Goal: Task Accomplishment & Management: Use online tool/utility

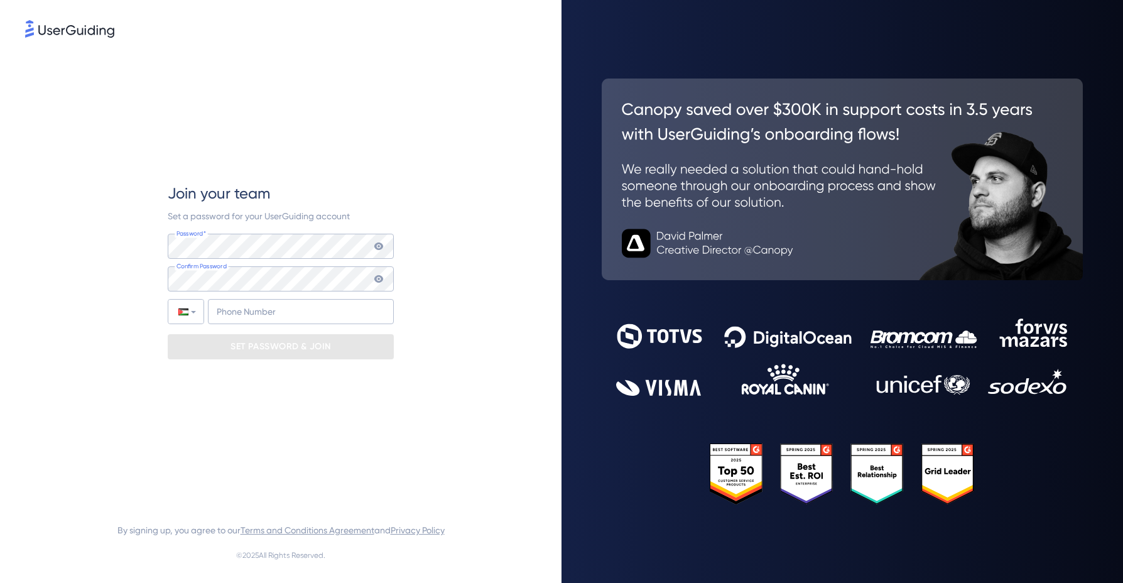
click at [379, 249] on icon at bounding box center [378, 246] width 9 height 8
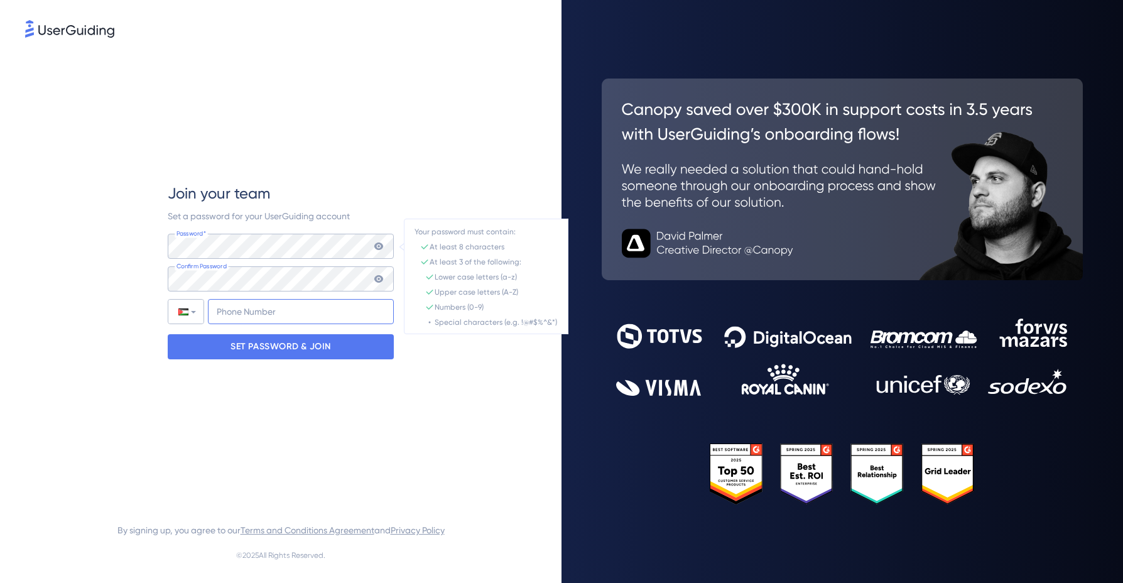
click at [273, 315] on input "+970" at bounding box center [301, 311] width 186 height 25
click at [264, 349] on p "SET PASSWORD & JOIN" at bounding box center [281, 347] width 100 height 20
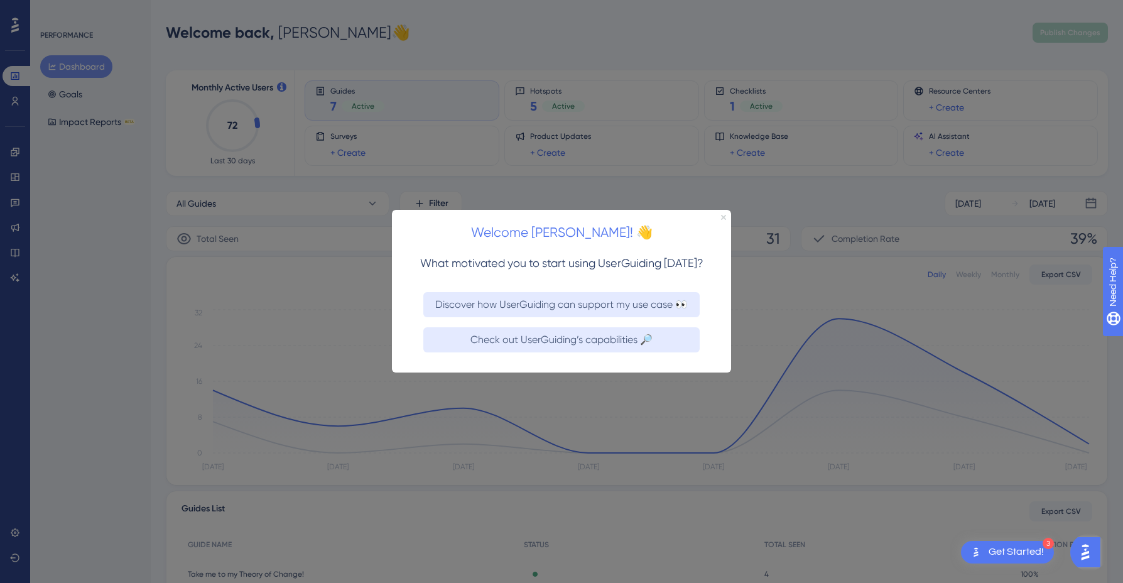
click at [725, 219] on icon "Close Preview" at bounding box center [723, 217] width 5 height 5
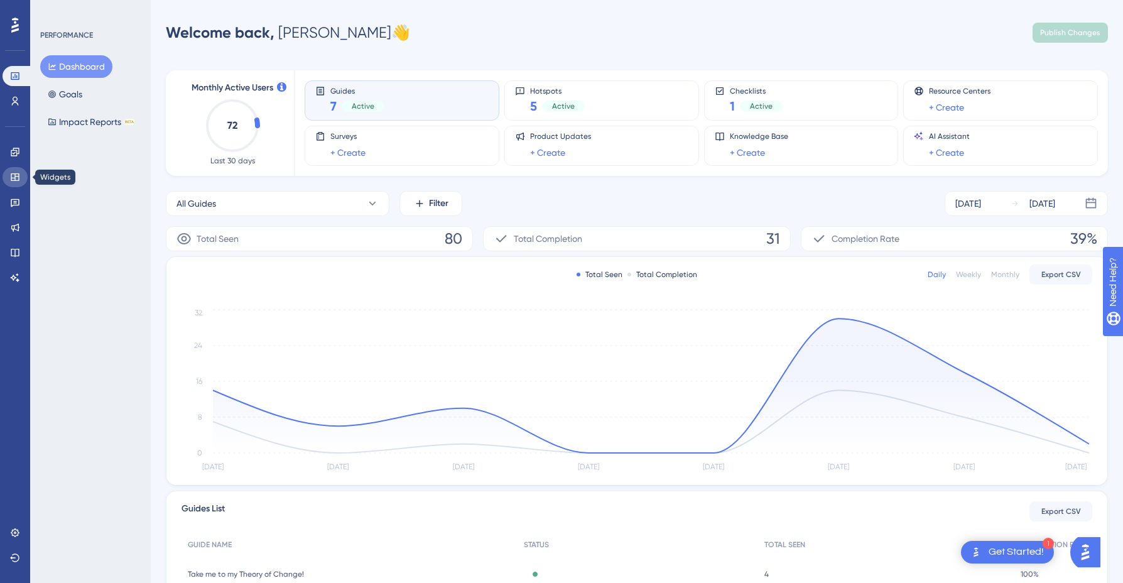
click at [20, 182] on link at bounding box center [15, 177] width 25 height 20
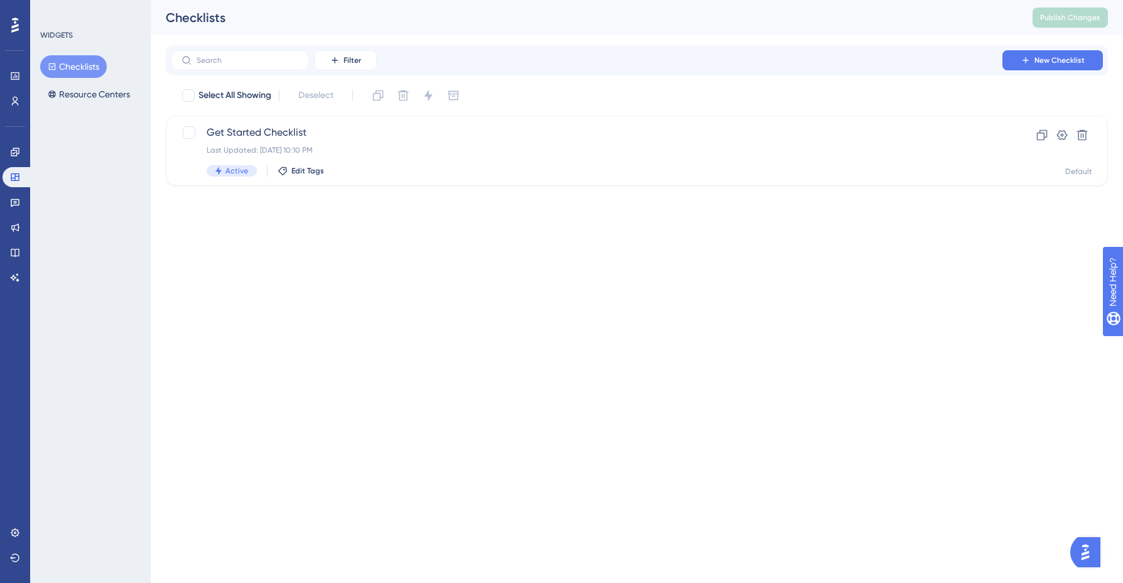
click at [77, 65] on button "Checklists" at bounding box center [73, 66] width 67 height 23
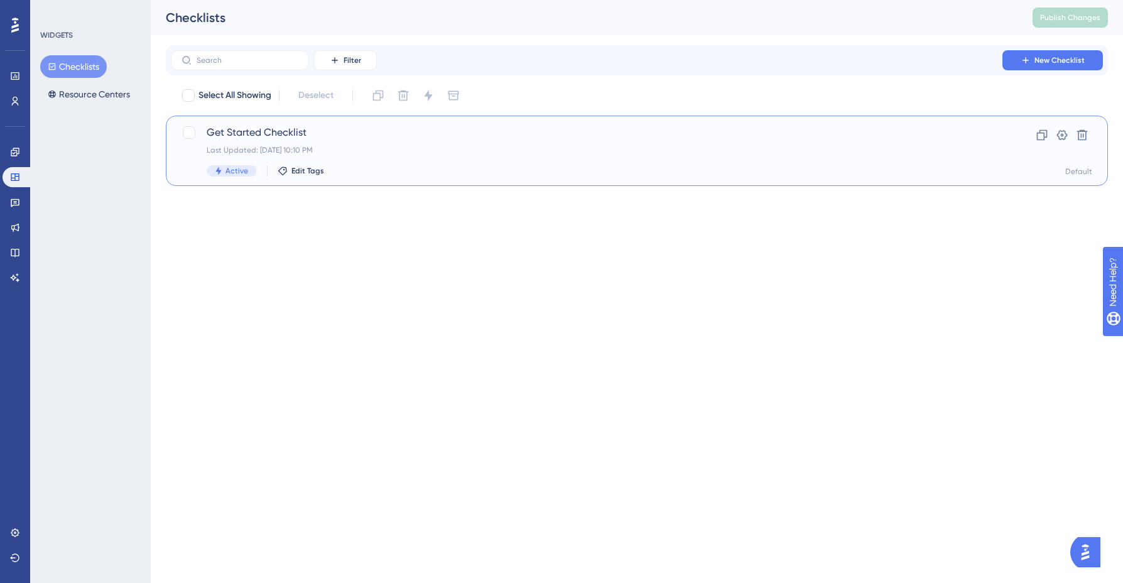
click at [246, 134] on span "Get Started Checklist" at bounding box center [587, 132] width 760 height 15
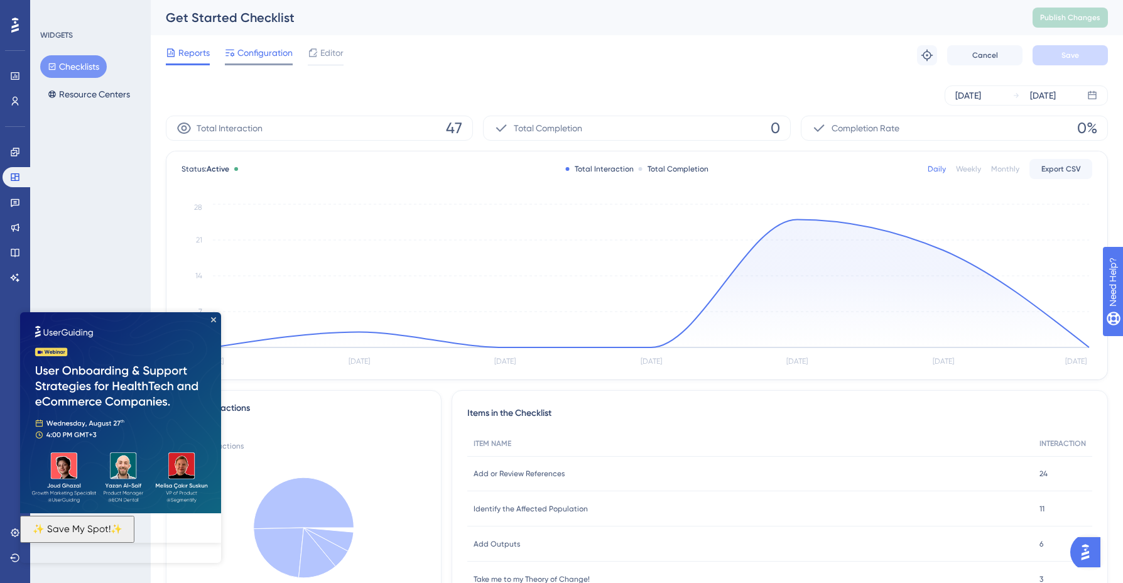
click at [250, 52] on span "Configuration" at bounding box center [264, 52] width 55 height 15
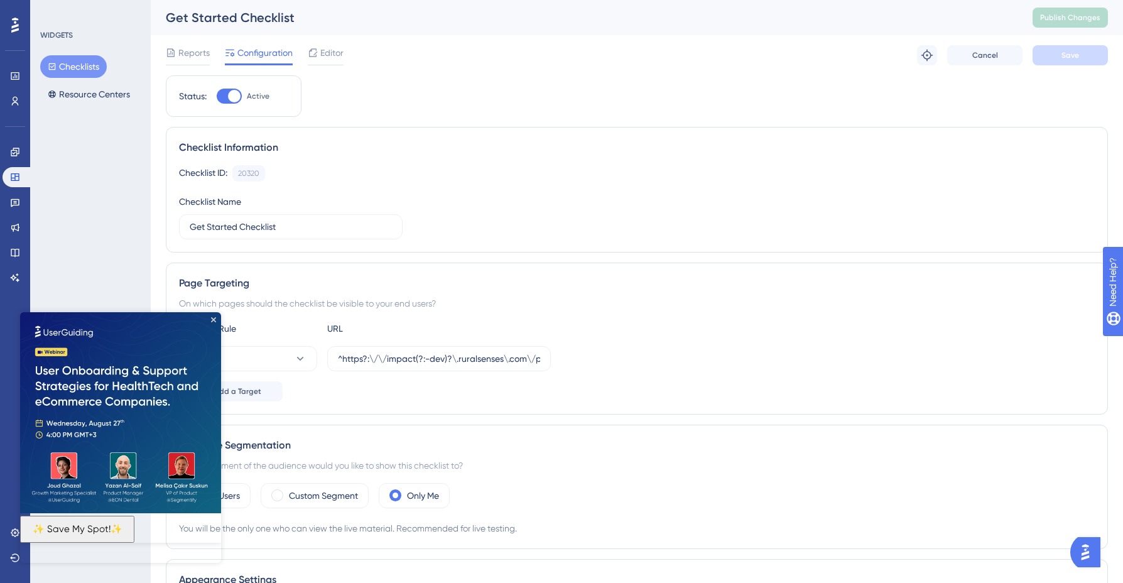
click at [215, 324] on img at bounding box center [120, 412] width 201 height 201
click at [214, 316] on img at bounding box center [120, 412] width 201 height 201
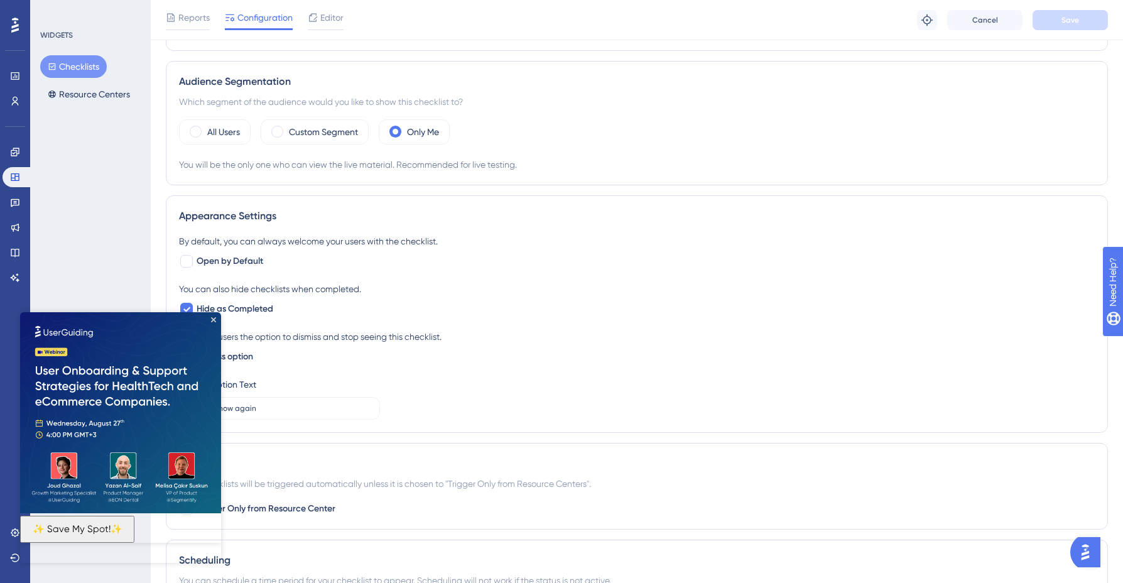
scroll to position [589, 0]
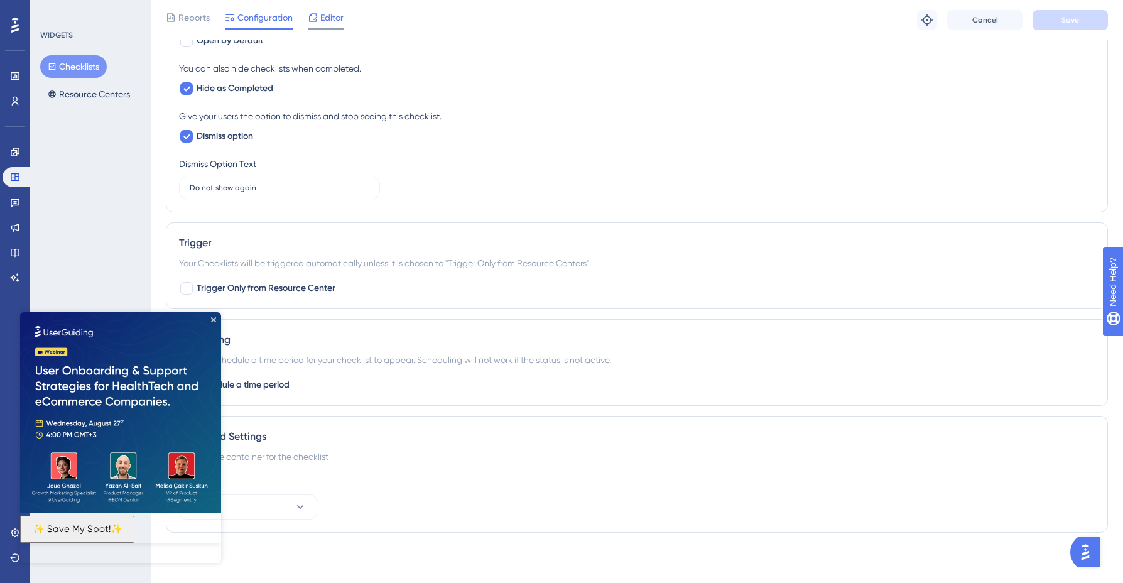
click at [329, 19] on span "Editor" at bounding box center [331, 17] width 23 height 15
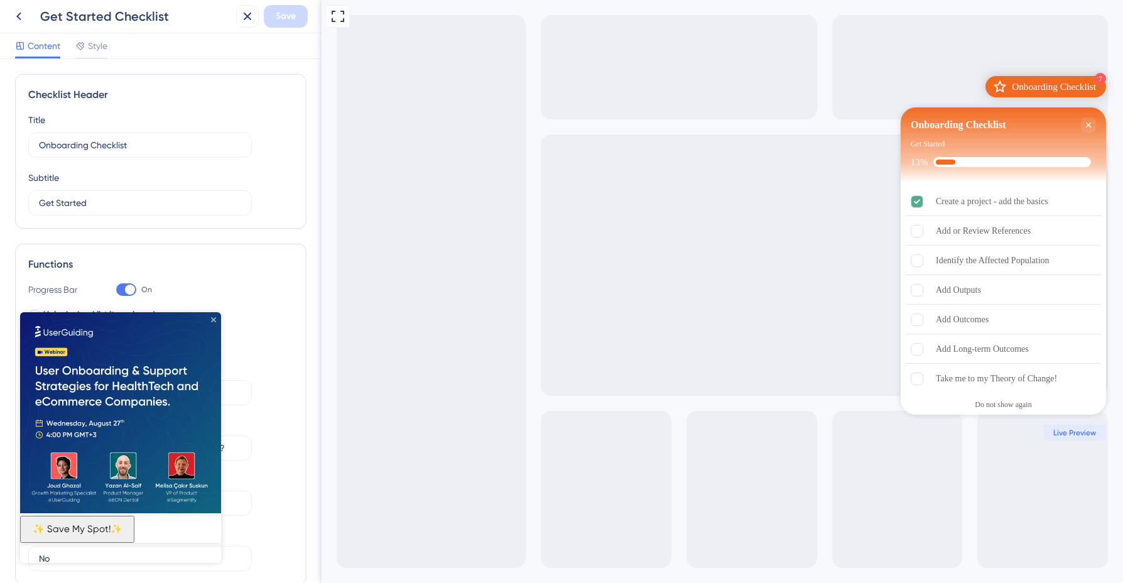
click at [214, 321] on icon "Close Preview" at bounding box center [213, 319] width 5 height 5
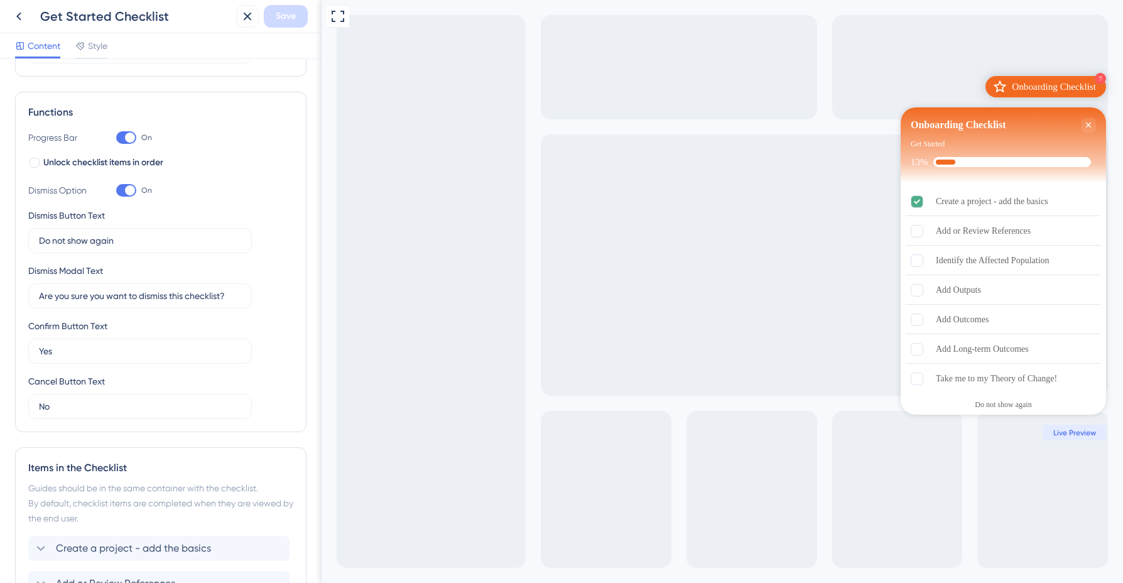
scroll to position [487, 0]
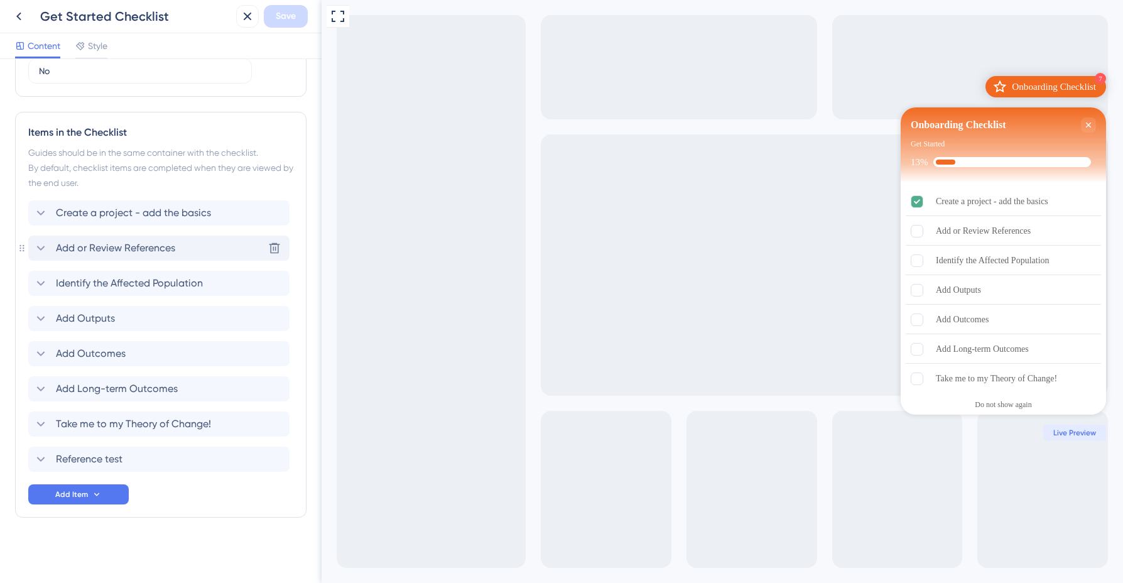
click at [140, 254] on span "Add or Review References" at bounding box center [115, 248] width 119 height 15
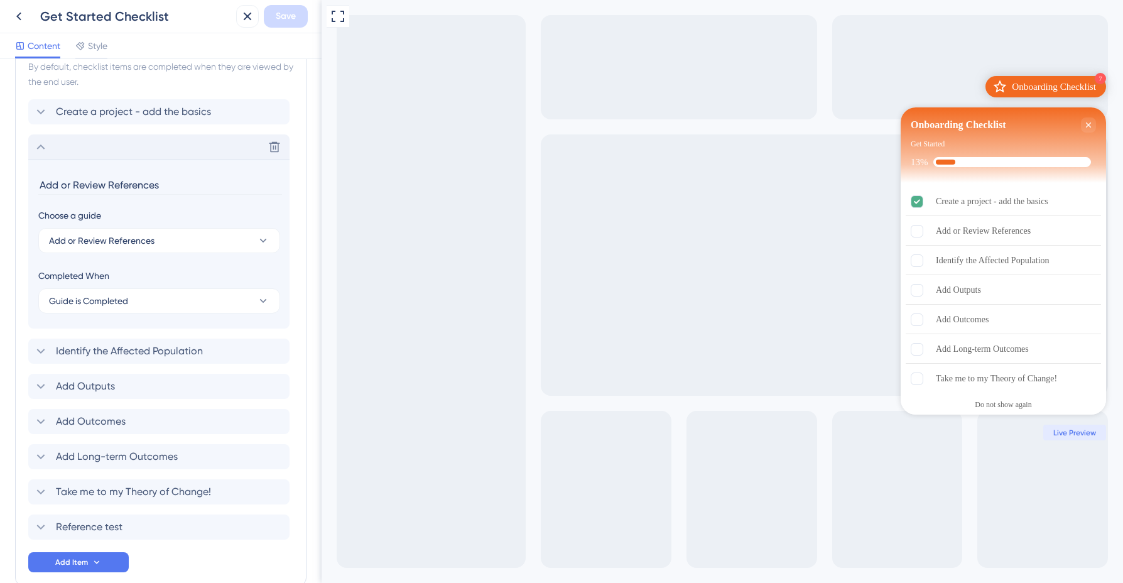
scroll to position [656, 0]
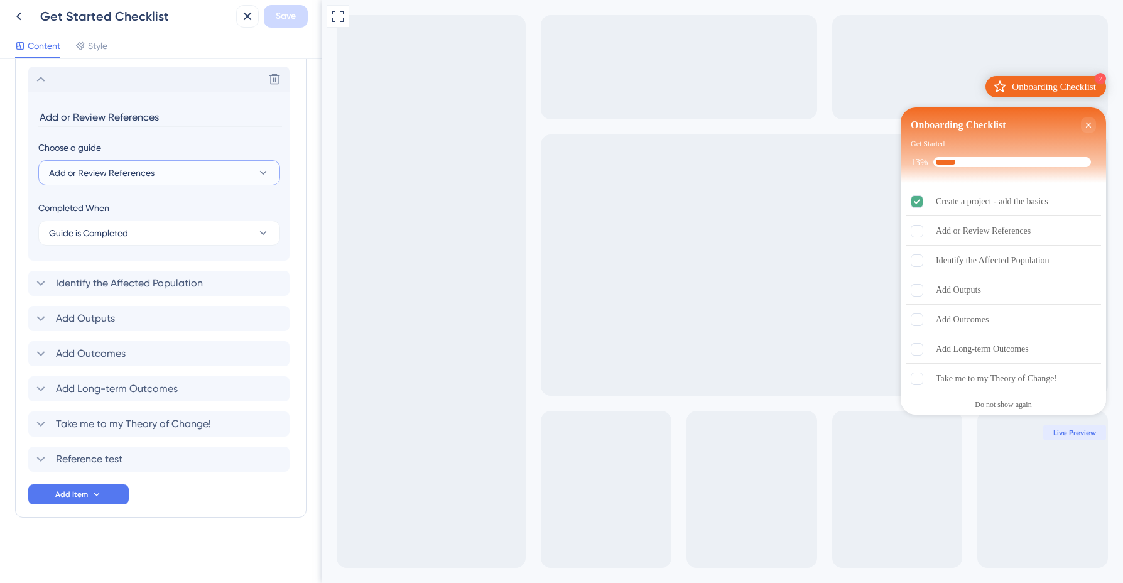
click at [264, 173] on icon at bounding box center [263, 172] width 13 height 13
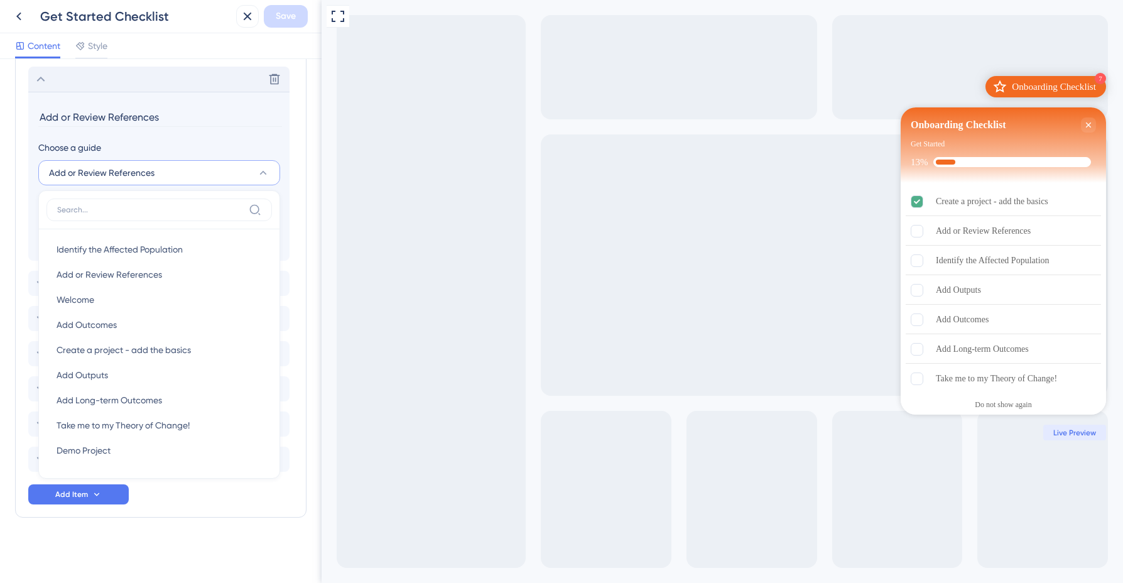
click at [251, 140] on div "Choose a guide" at bounding box center [158, 147] width 241 height 15
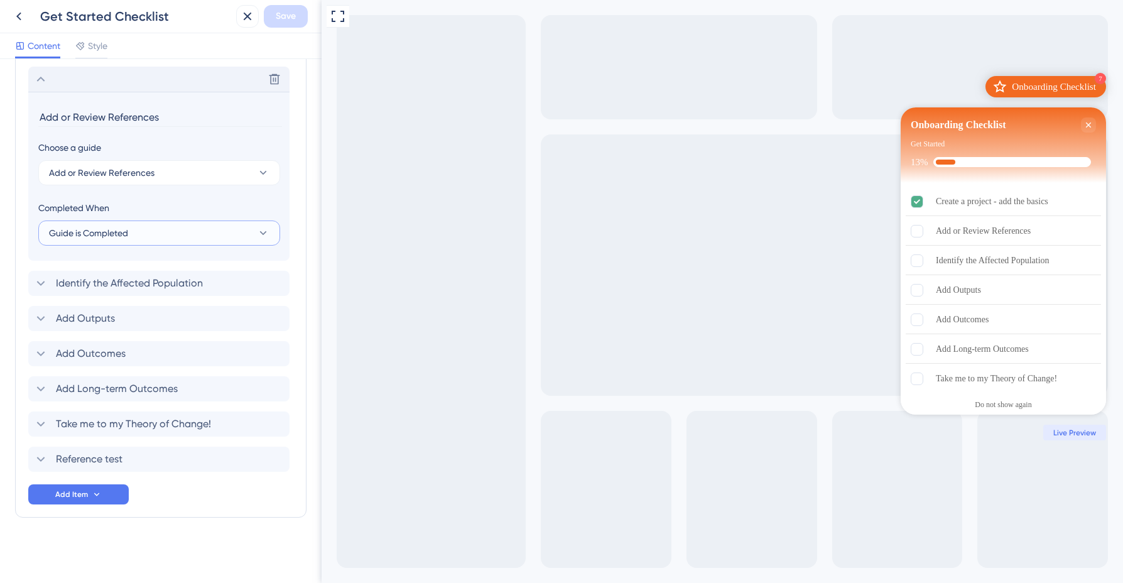
click at [271, 234] on button "Guide is Completed" at bounding box center [159, 232] width 242 height 25
click at [228, 210] on div "Completed When" at bounding box center [159, 207] width 242 height 15
click at [100, 491] on icon at bounding box center [97, 494] width 10 height 10
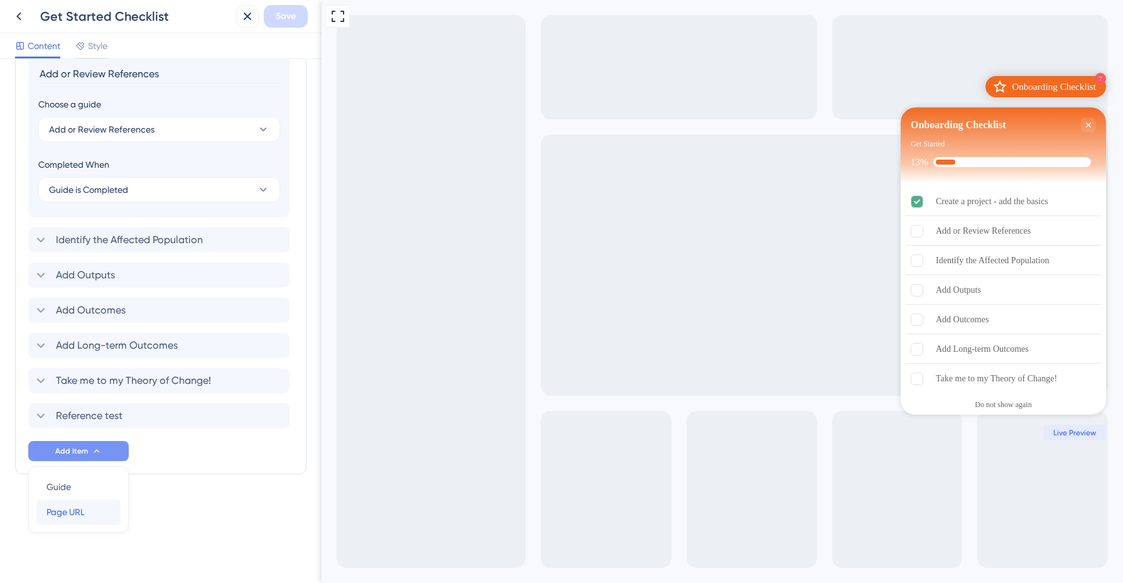
click at [111, 509] on button "Page URL Page URL" at bounding box center [78, 511] width 84 height 25
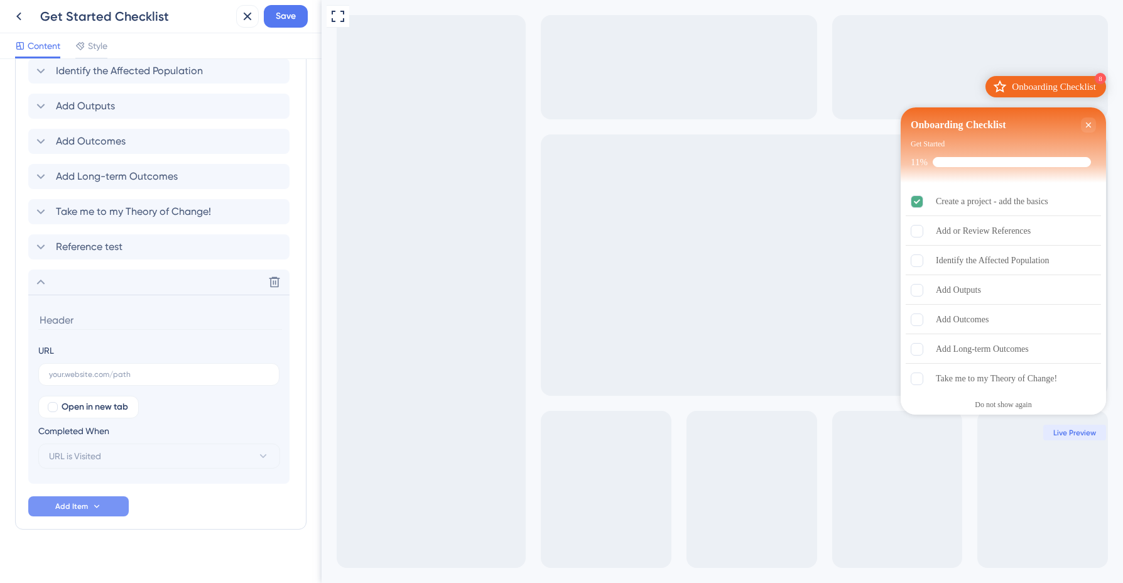
scroll to position [712, 0]
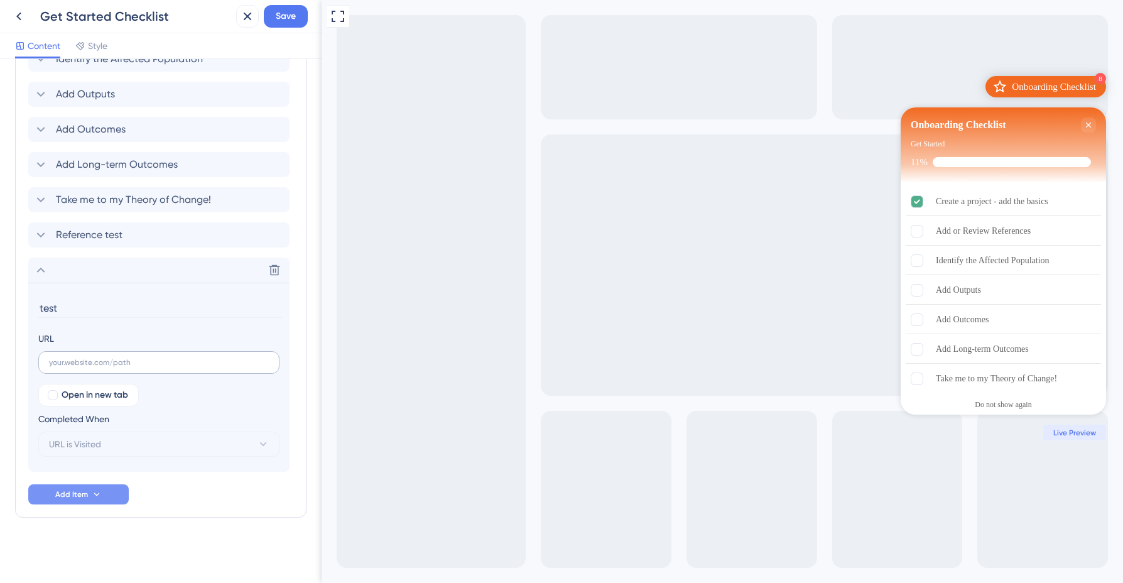
type input "test"
click at [138, 365] on input "text" at bounding box center [159, 362] width 220 height 9
click at [55, 396] on div at bounding box center [53, 395] width 10 height 10
checkbox input "false"
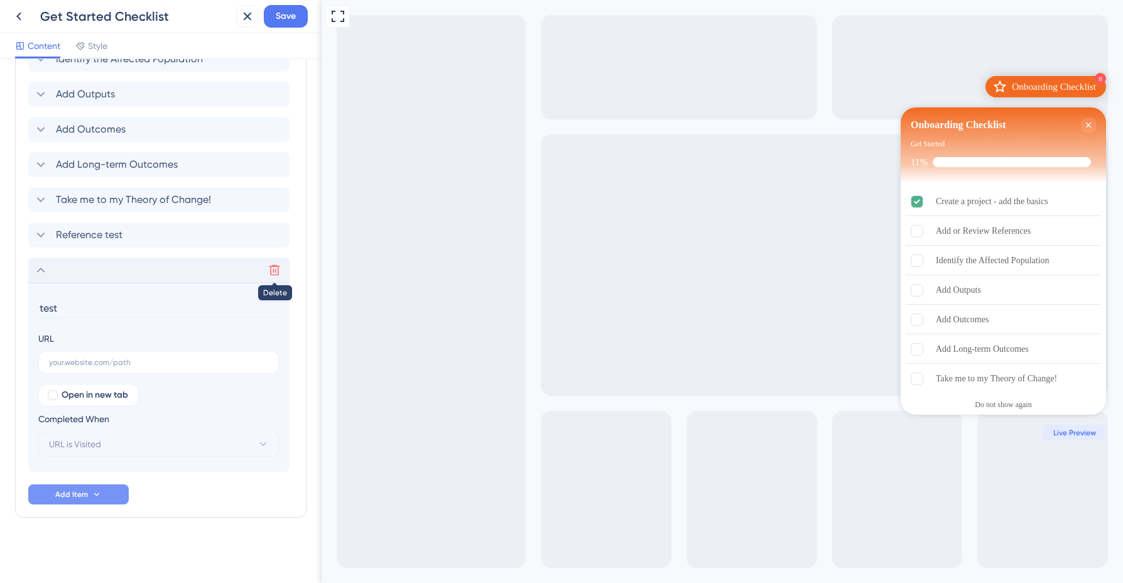
click at [276, 273] on icon at bounding box center [274, 270] width 13 height 13
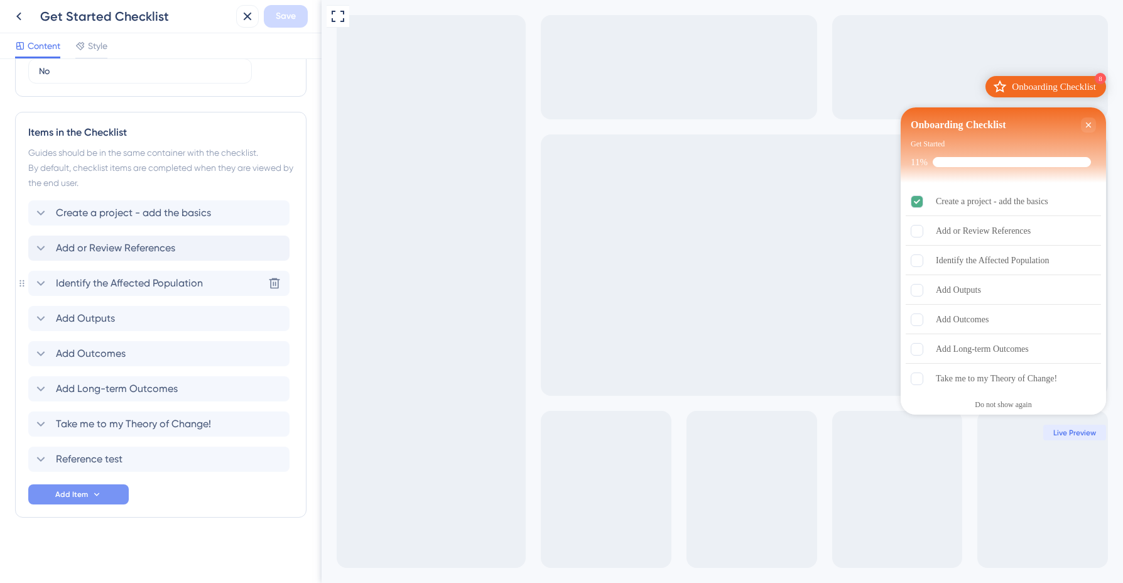
scroll to position [487, 0]
click at [138, 252] on span "Add or Review References" at bounding box center [115, 248] width 119 height 15
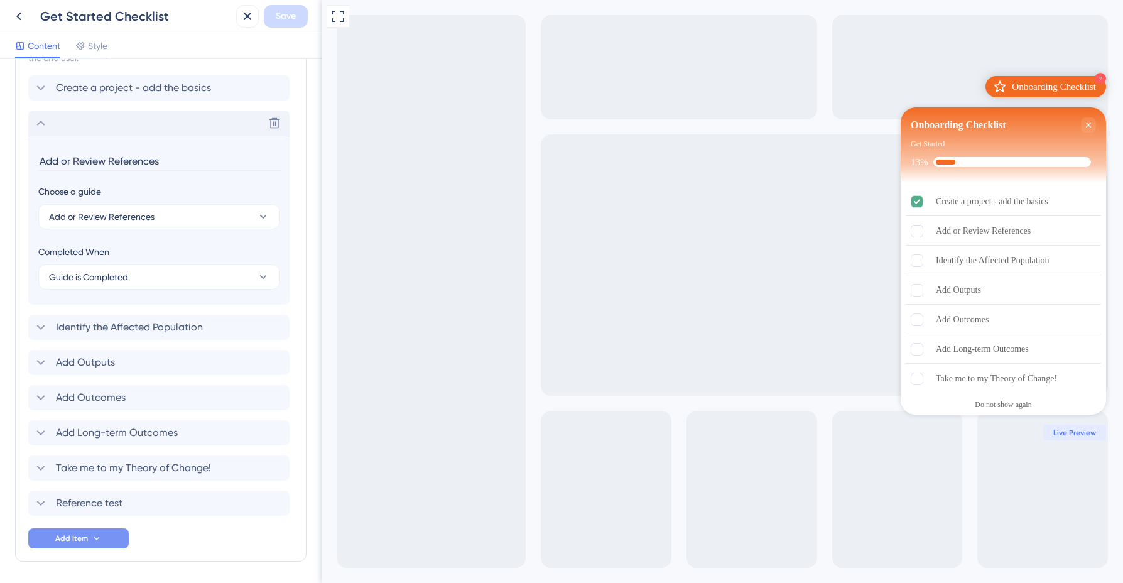
scroll to position [606, 0]
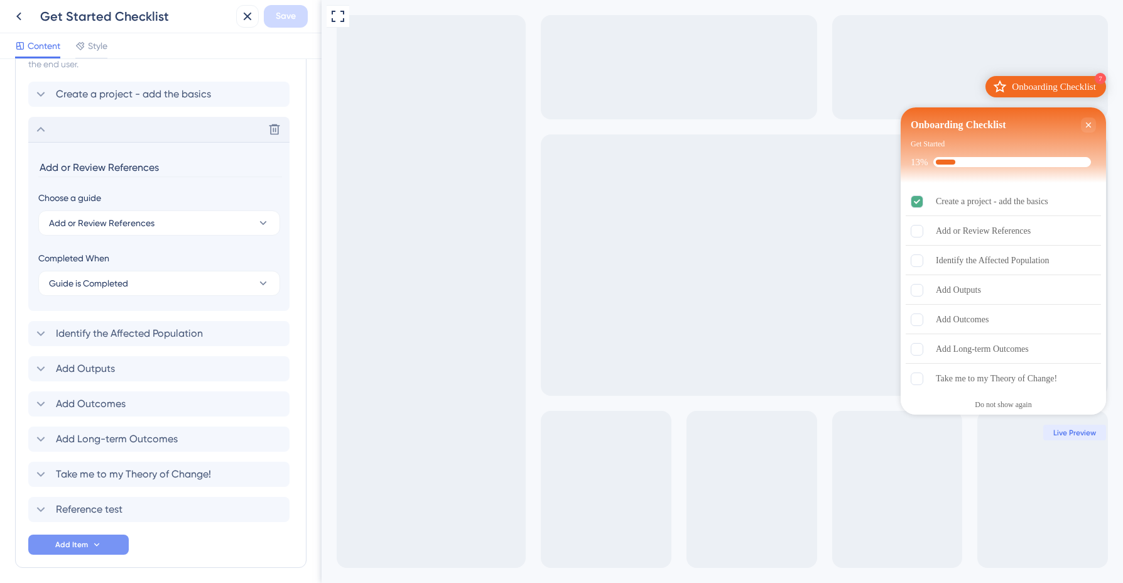
click at [137, 171] on input "Add or Review References" at bounding box center [160, 167] width 244 height 19
click at [98, 546] on icon at bounding box center [97, 545] width 10 height 10
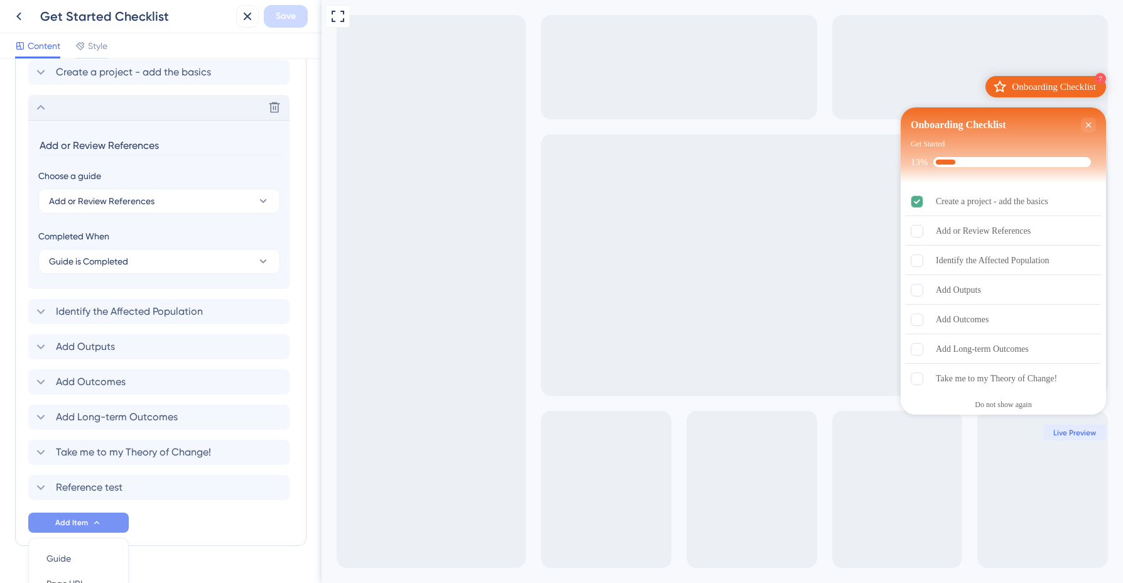
scroll to position [621, 0]
